Goal: Task Accomplishment & Management: Use online tool/utility

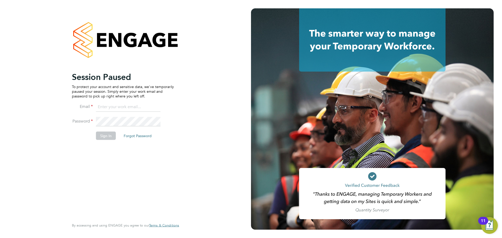
type input "[PERSON_NAME][EMAIL_ADDRESS][DOMAIN_NAME]"
drag, startPoint x: 105, startPoint y: 134, endPoint x: 107, endPoint y: 131, distance: 4.1
click at [104, 134] on button "Sign In" at bounding box center [106, 136] width 20 height 8
